Goal: Transaction & Acquisition: Purchase product/service

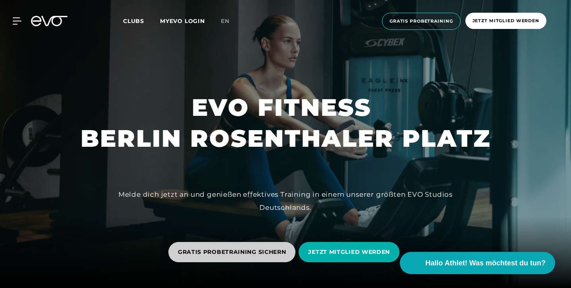
click at [238, 257] on span "GRATIS PROBETRAINING SICHERN" at bounding box center [231, 252] width 127 height 20
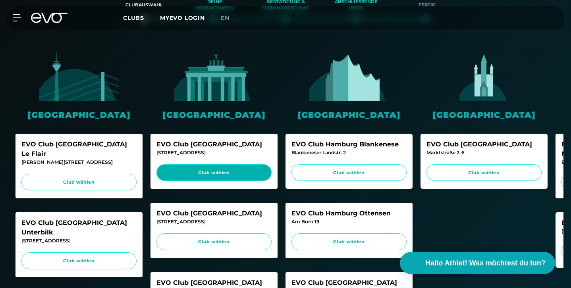
scroll to position [253, 0]
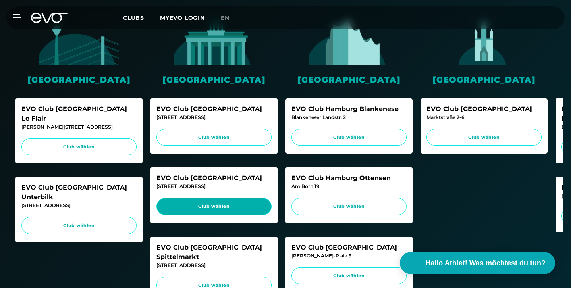
click at [203, 203] on span "Club wählen" at bounding box center [214, 206] width 100 height 7
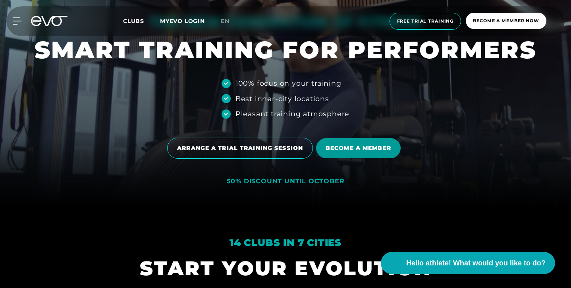
scroll to position [83, 0]
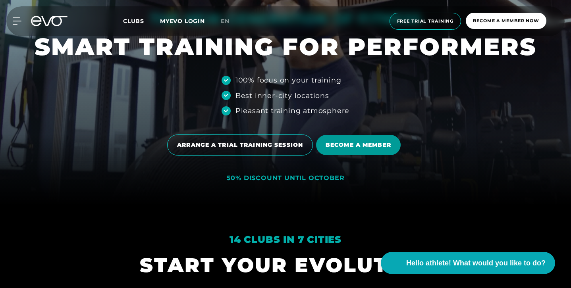
click at [373, 151] on span "BECOME A MEMBER" at bounding box center [358, 145] width 85 height 20
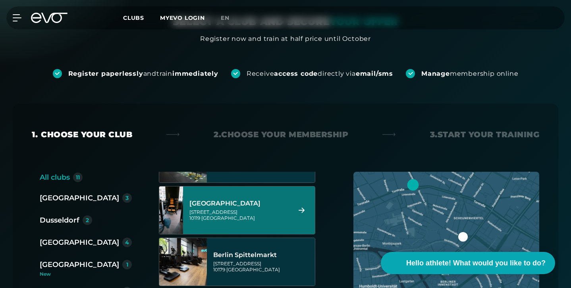
scroll to position [38, 0]
click at [245, 209] on div "[STREET_ADDRESS]" at bounding box center [238, 215] width 99 height 12
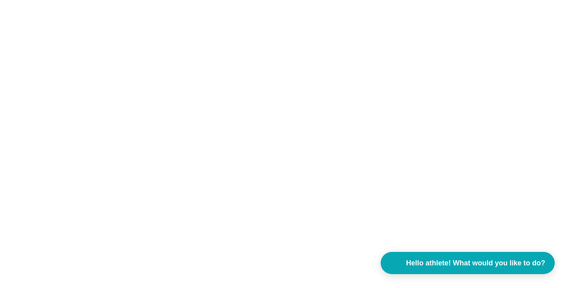
scroll to position [0, 0]
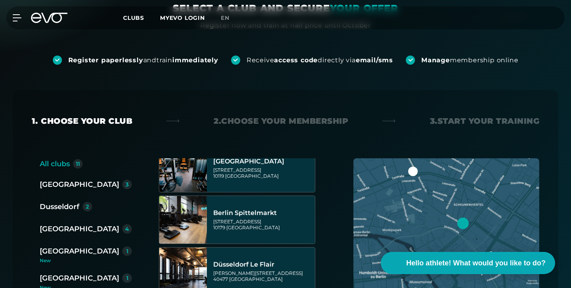
scroll to position [67, 0]
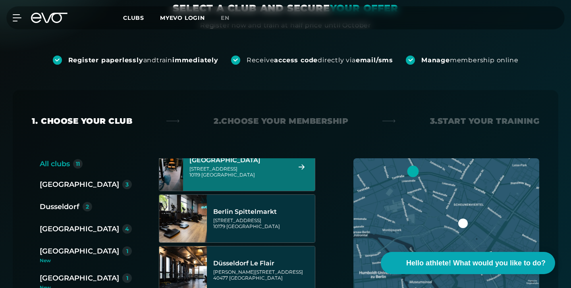
click at [256, 166] on div "[STREET_ADDRESS]" at bounding box center [238, 172] width 99 height 12
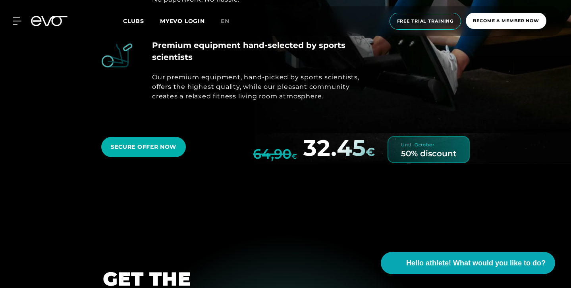
scroll to position [2468, 0]
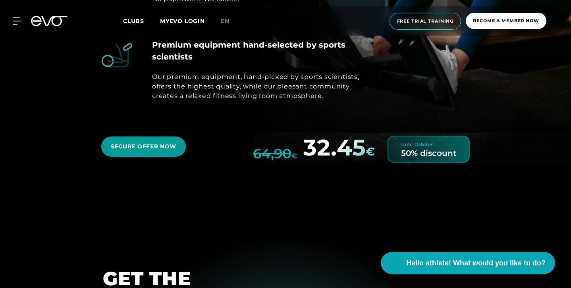
click at [115, 150] on font "SECURE OFFER NOW" at bounding box center [143, 146] width 65 height 7
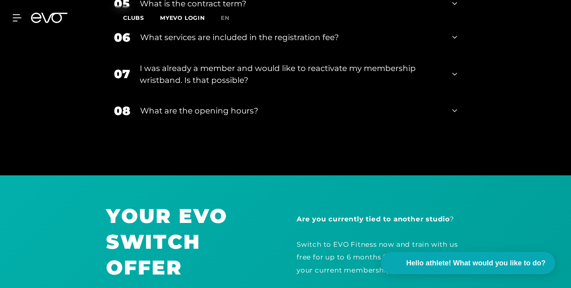
scroll to position [1182, 0]
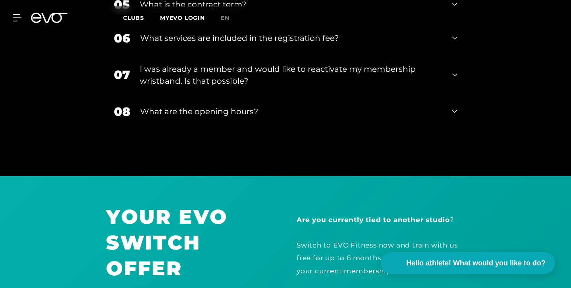
click at [160, 9] on font "What is the contract term?" at bounding box center [193, 5] width 106 height 10
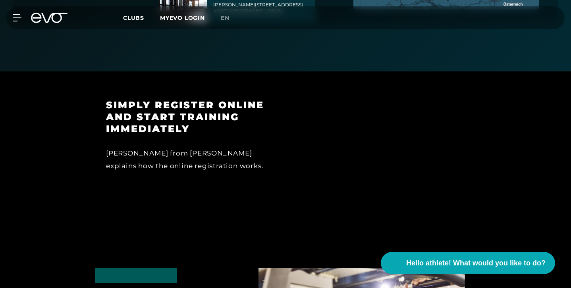
scroll to position [196, 0]
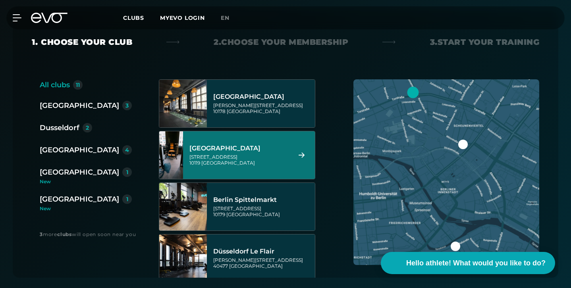
click at [223, 144] on font "[GEOGRAPHIC_DATA]" at bounding box center [224, 148] width 71 height 8
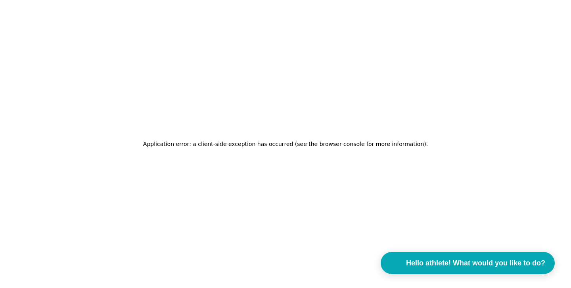
scroll to position [0, 0]
